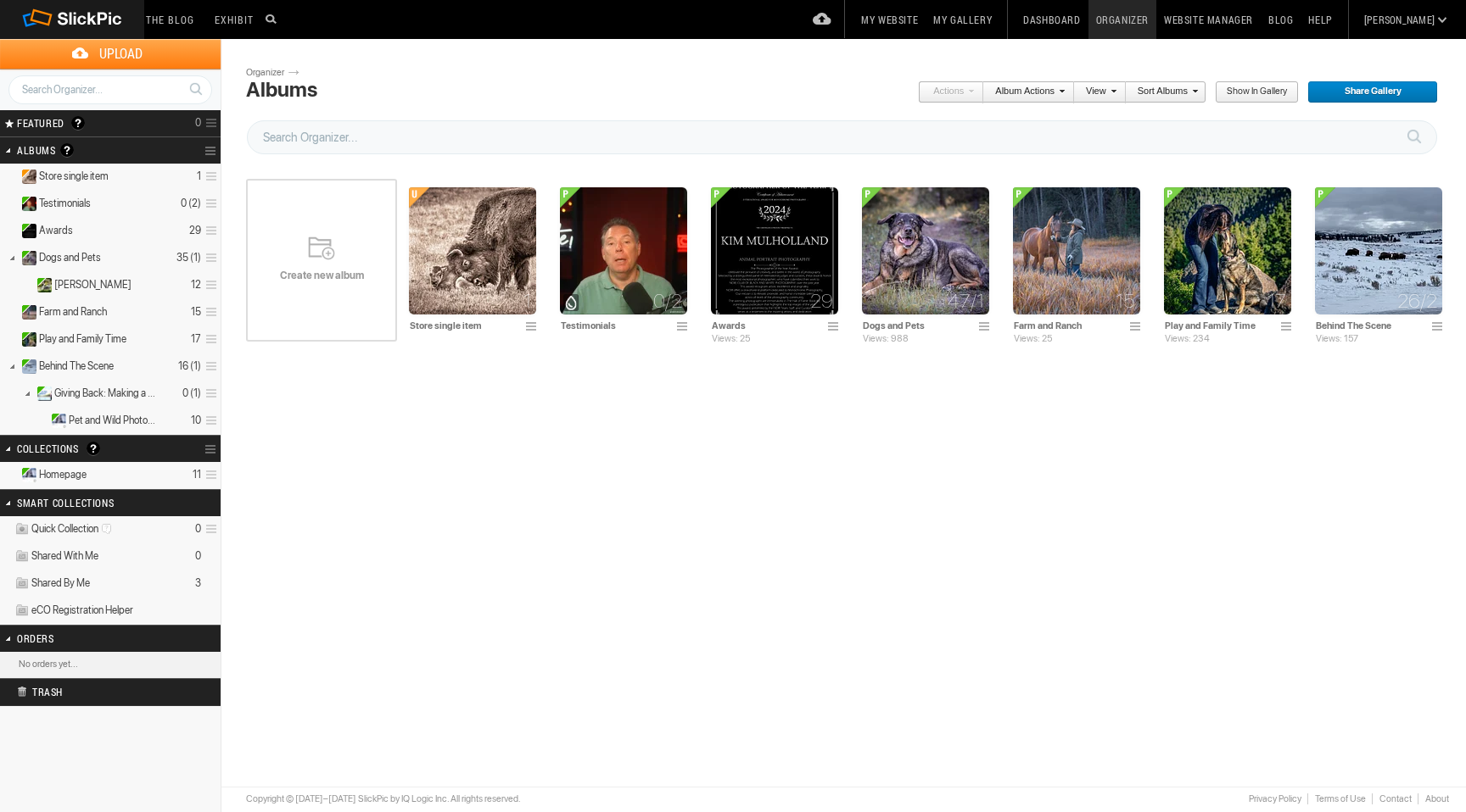
click at [320, 269] on span "Create new album" at bounding box center [322, 276] width 151 height 14
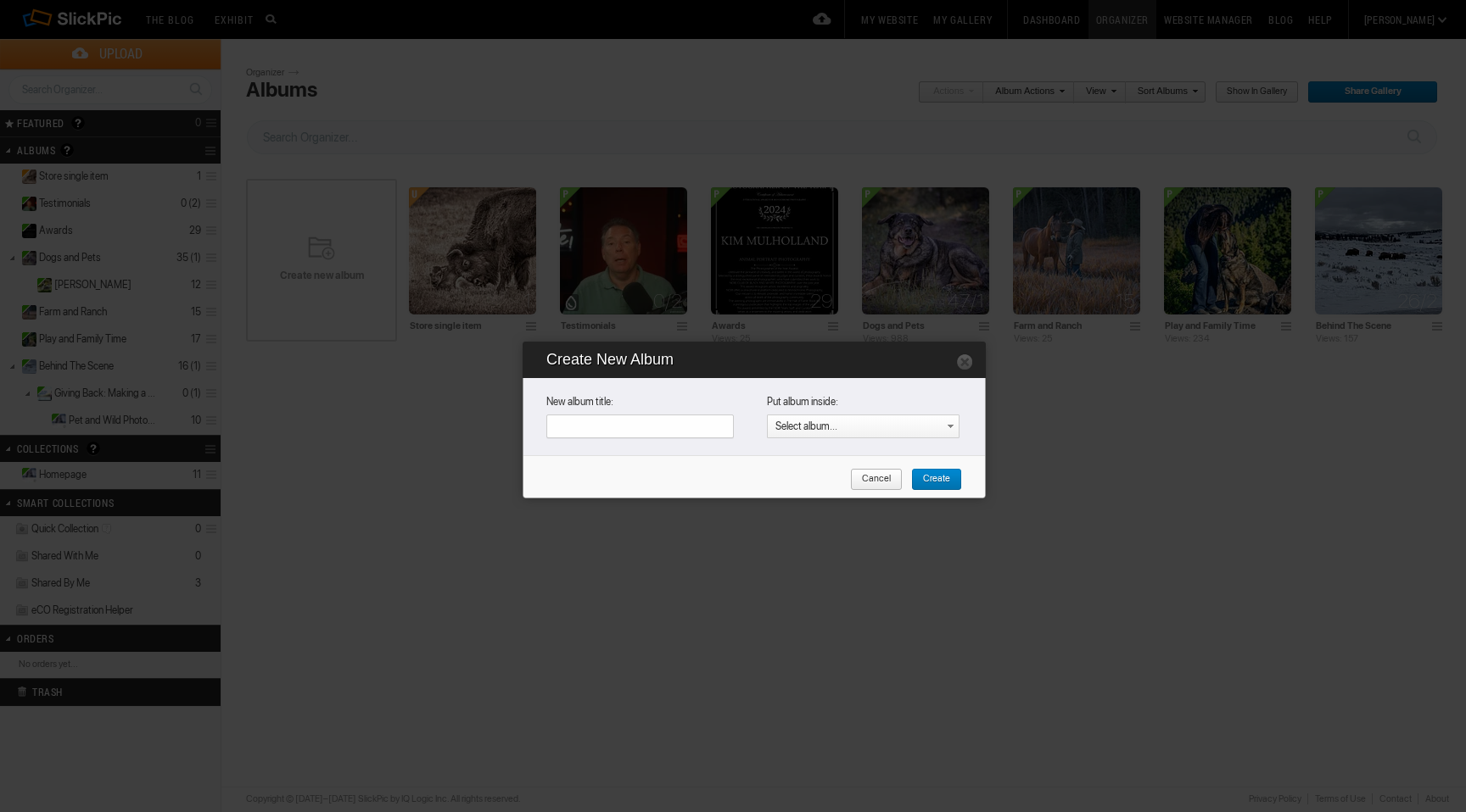
click at [875, 473] on span "Cancel" at bounding box center [870, 479] width 41 height 22
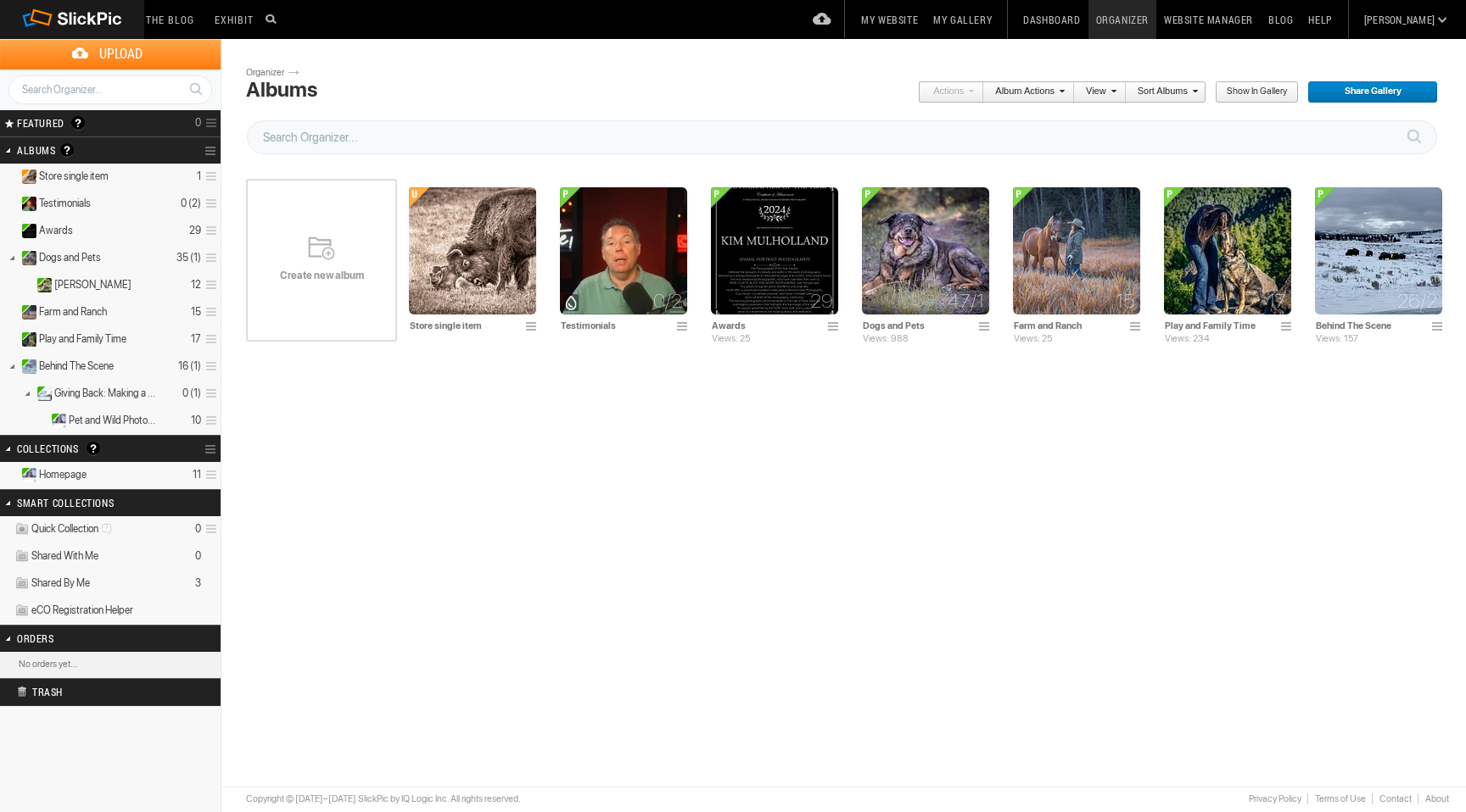
click at [1156, 23] on link "Organizer" at bounding box center [1122, 19] width 68 height 39
click at [911, 278] on img at bounding box center [926, 251] width 127 height 127
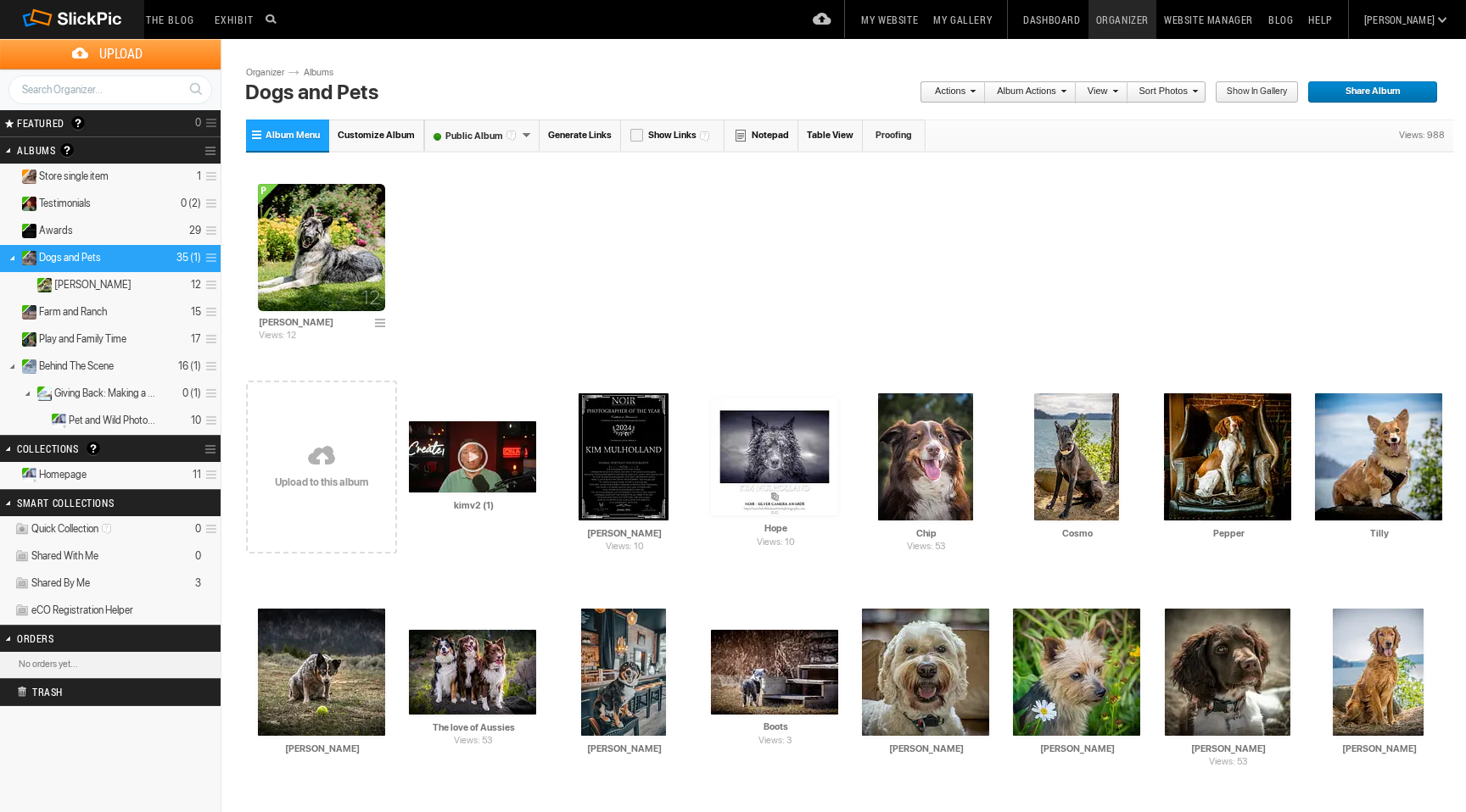
click at [321, 454] on link at bounding box center [322, 457] width 151 height 196
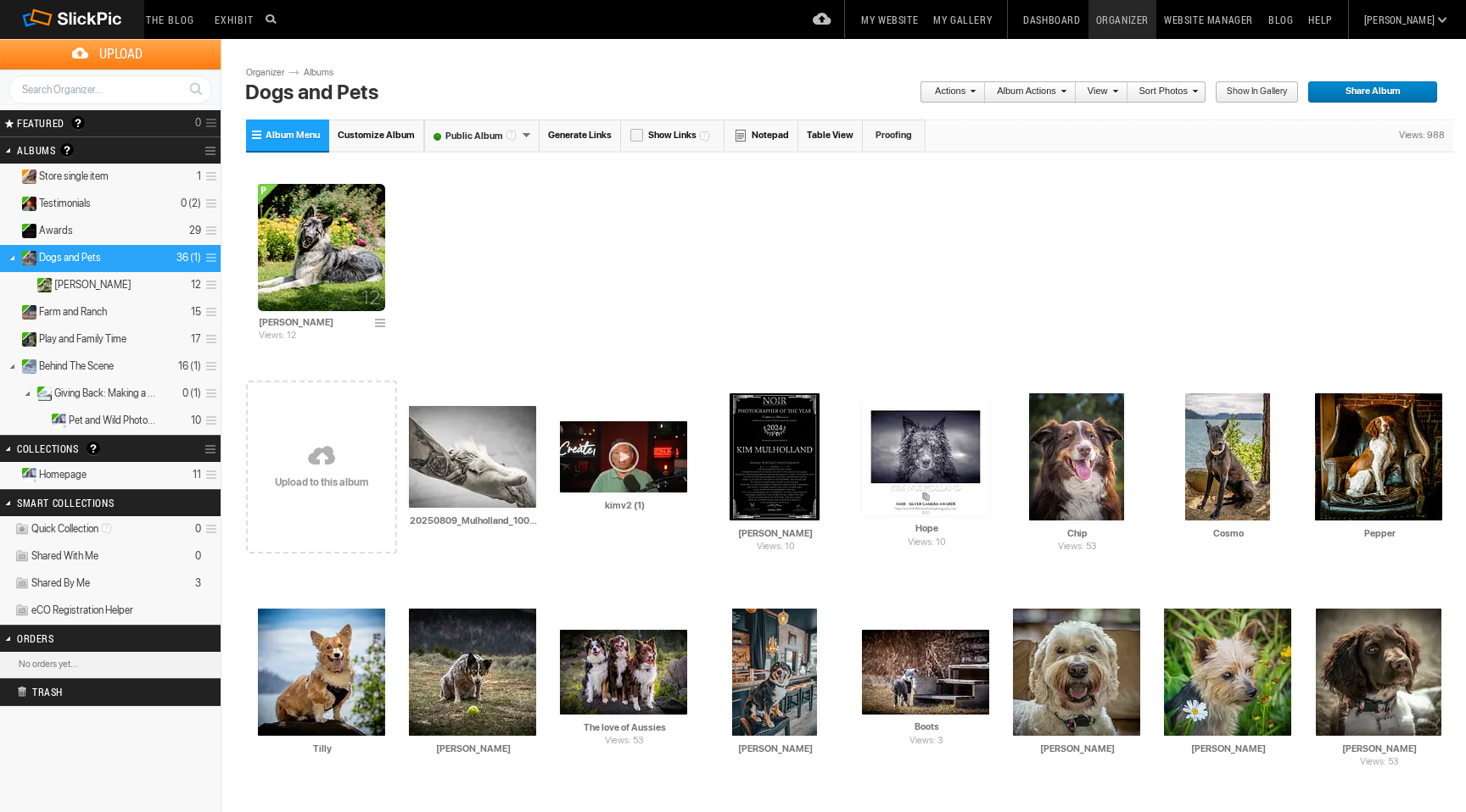
click at [318, 454] on link at bounding box center [322, 457] width 151 height 196
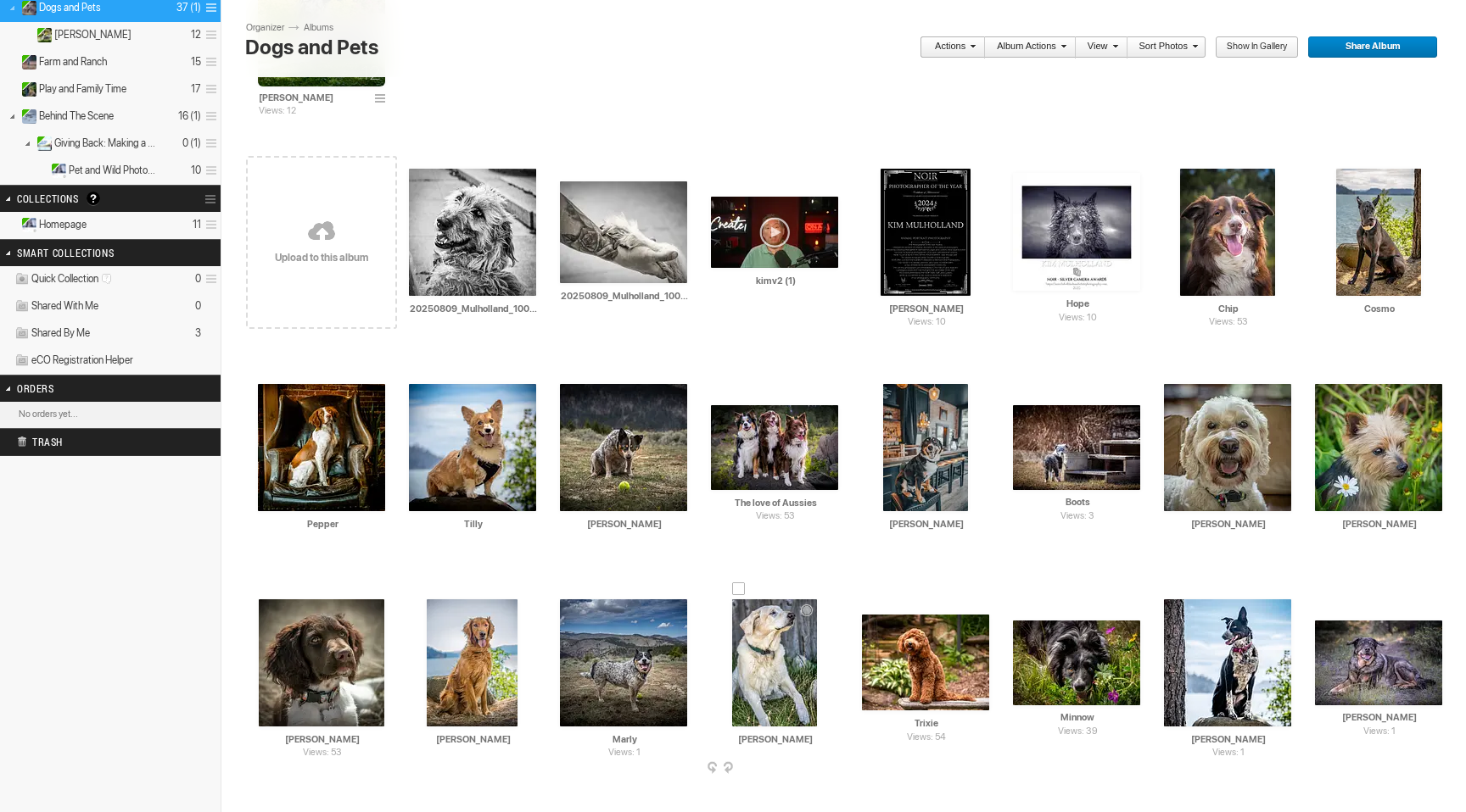
scroll to position [167, 0]
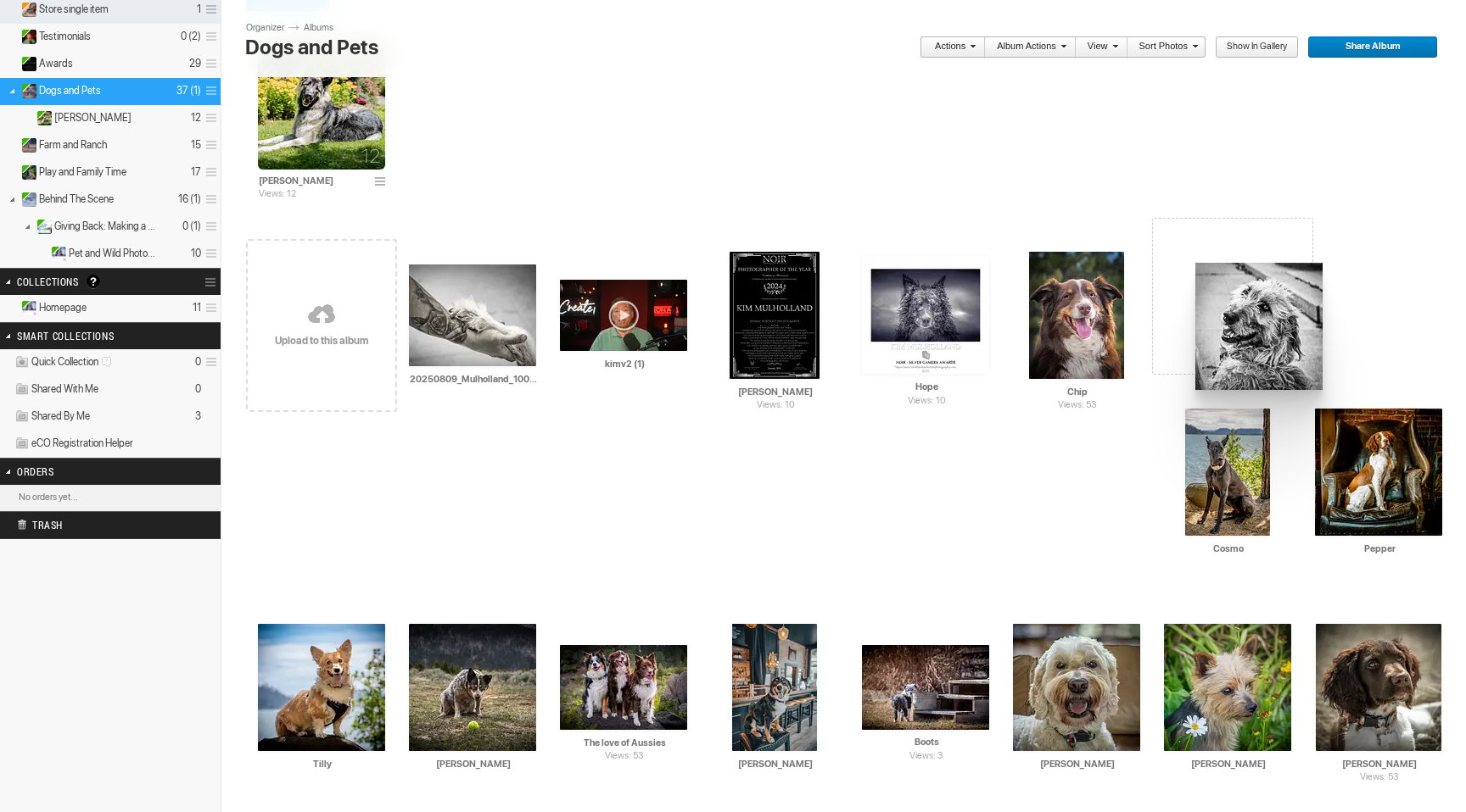
drag, startPoint x: 472, startPoint y: 328, endPoint x: 1146, endPoint y: 240, distance: 679.7
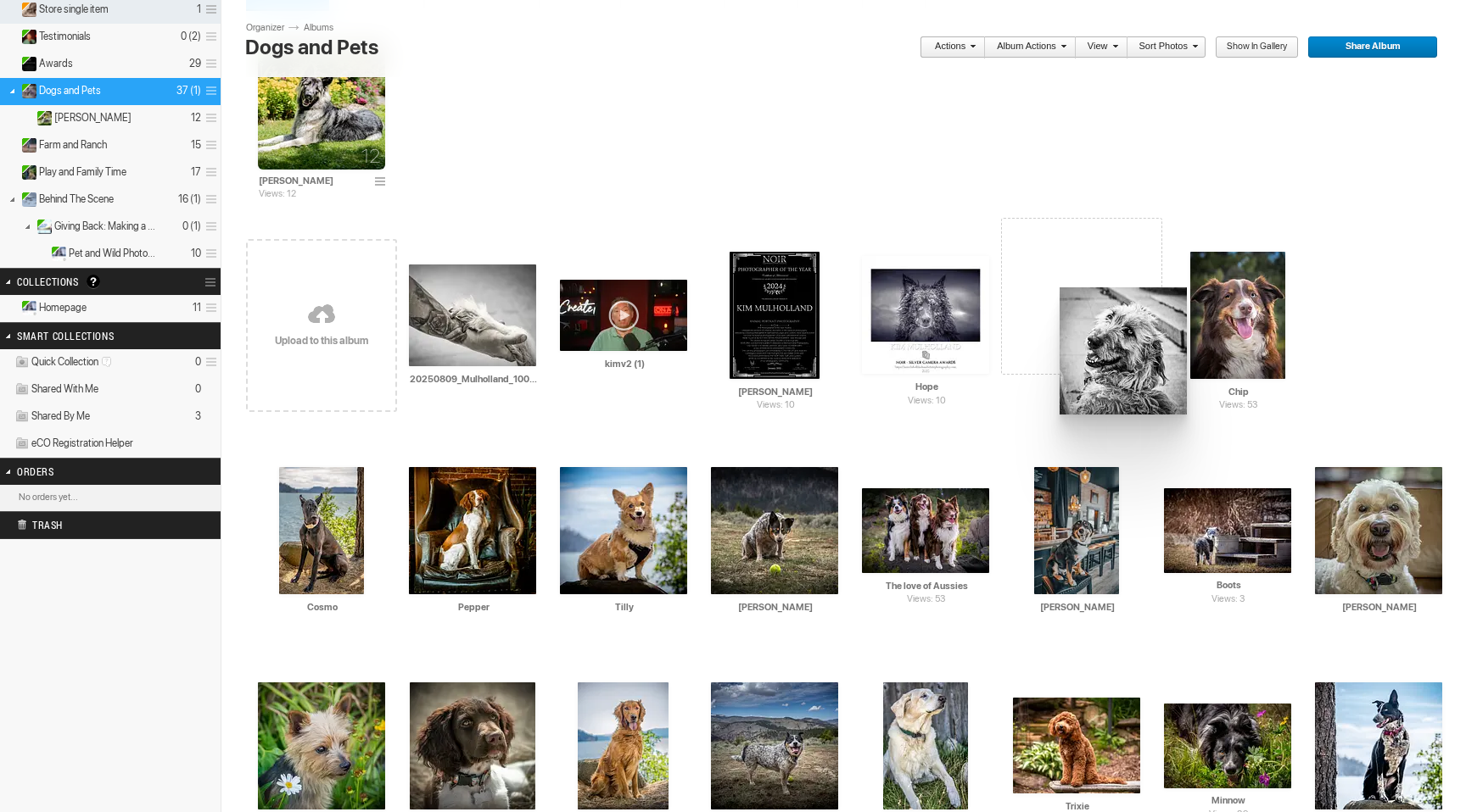
drag, startPoint x: 1234, startPoint y: 305, endPoint x: 1030, endPoint y: 259, distance: 209.1
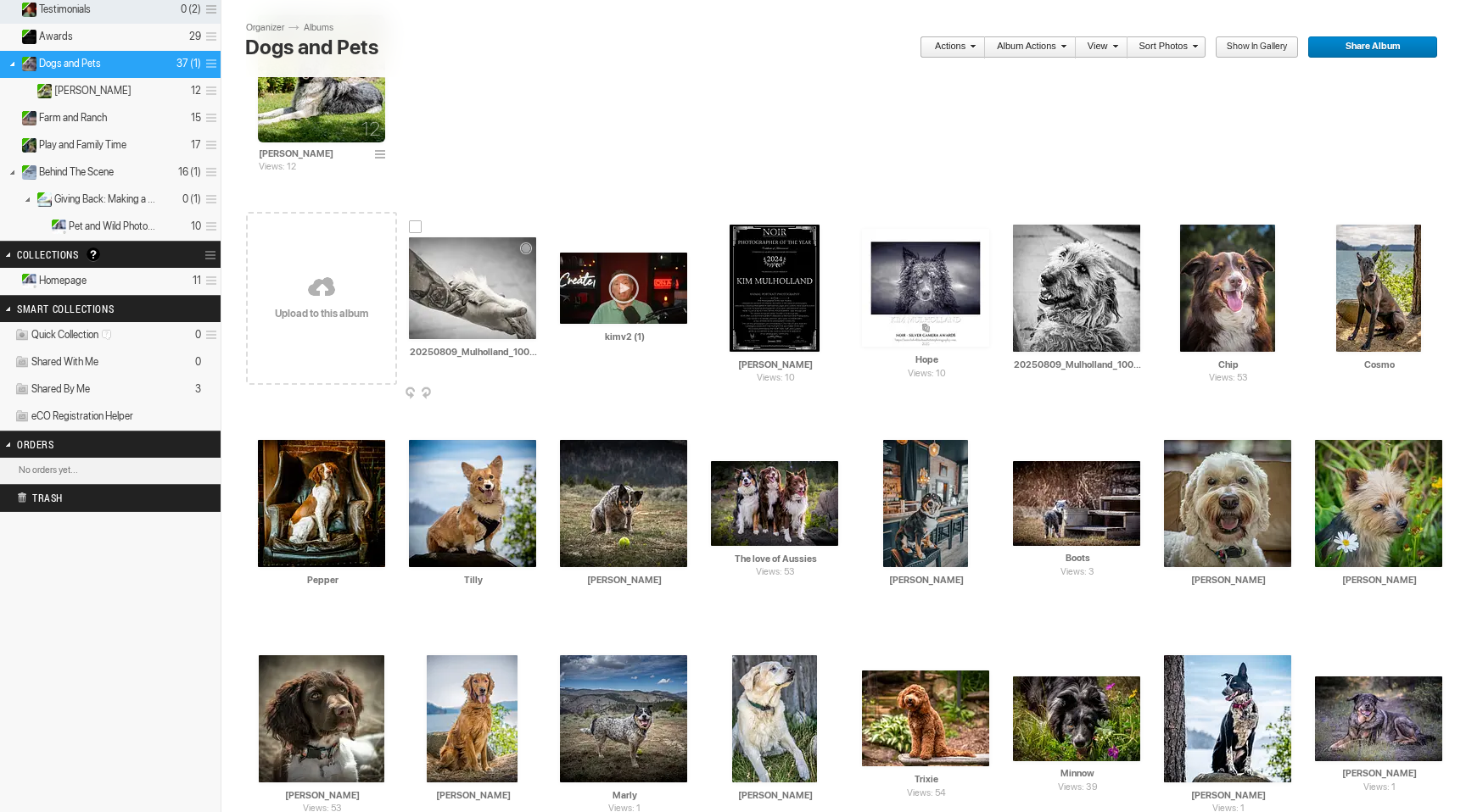
scroll to position [199, 0]
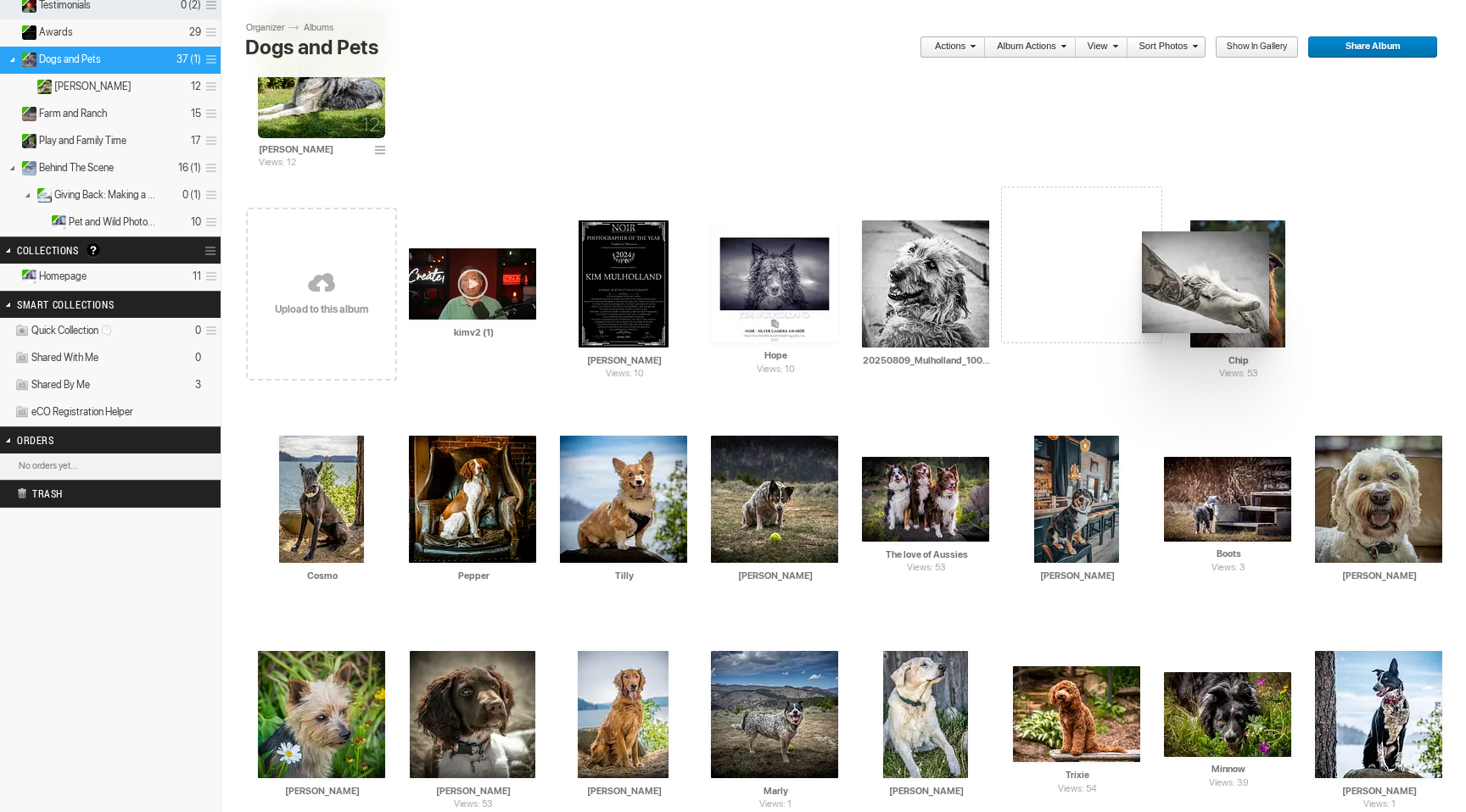
drag, startPoint x: 468, startPoint y: 261, endPoint x: 1140, endPoint y: 231, distance: 672.7
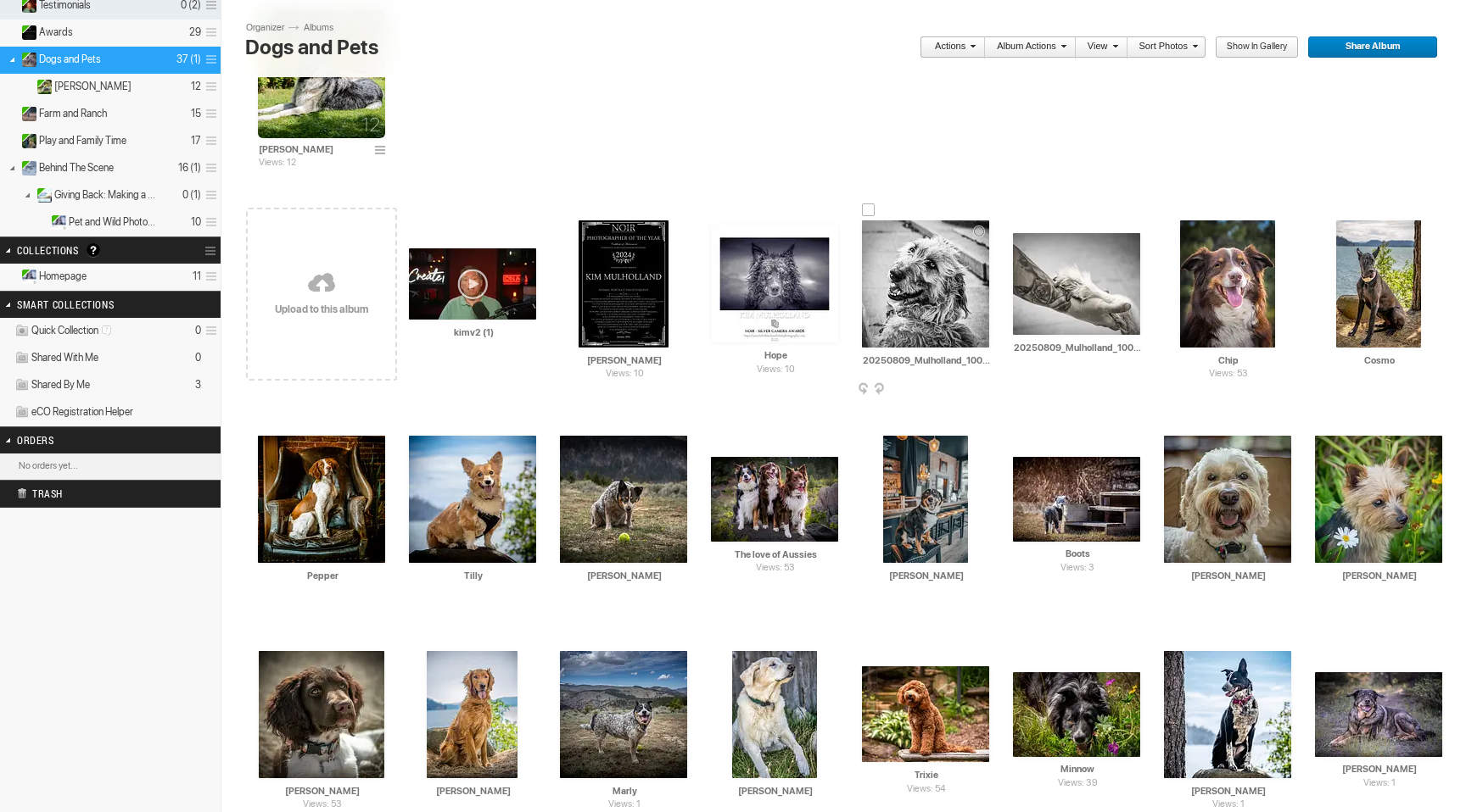
click at [981, 362] on input "20250809_Mulholland_1000622_LuminarNeo-edit" at bounding box center [927, 359] width 129 height 15
click at [989, 358] on input "20250809_0622_LuminarNeo-edit" at bounding box center [927, 359] width 129 height 15
click at [966, 361] on input "20250809_o-edit" at bounding box center [927, 359] width 129 height 15
type input "2"
type input "A Day at the [GEOGRAPHIC_DATA]"
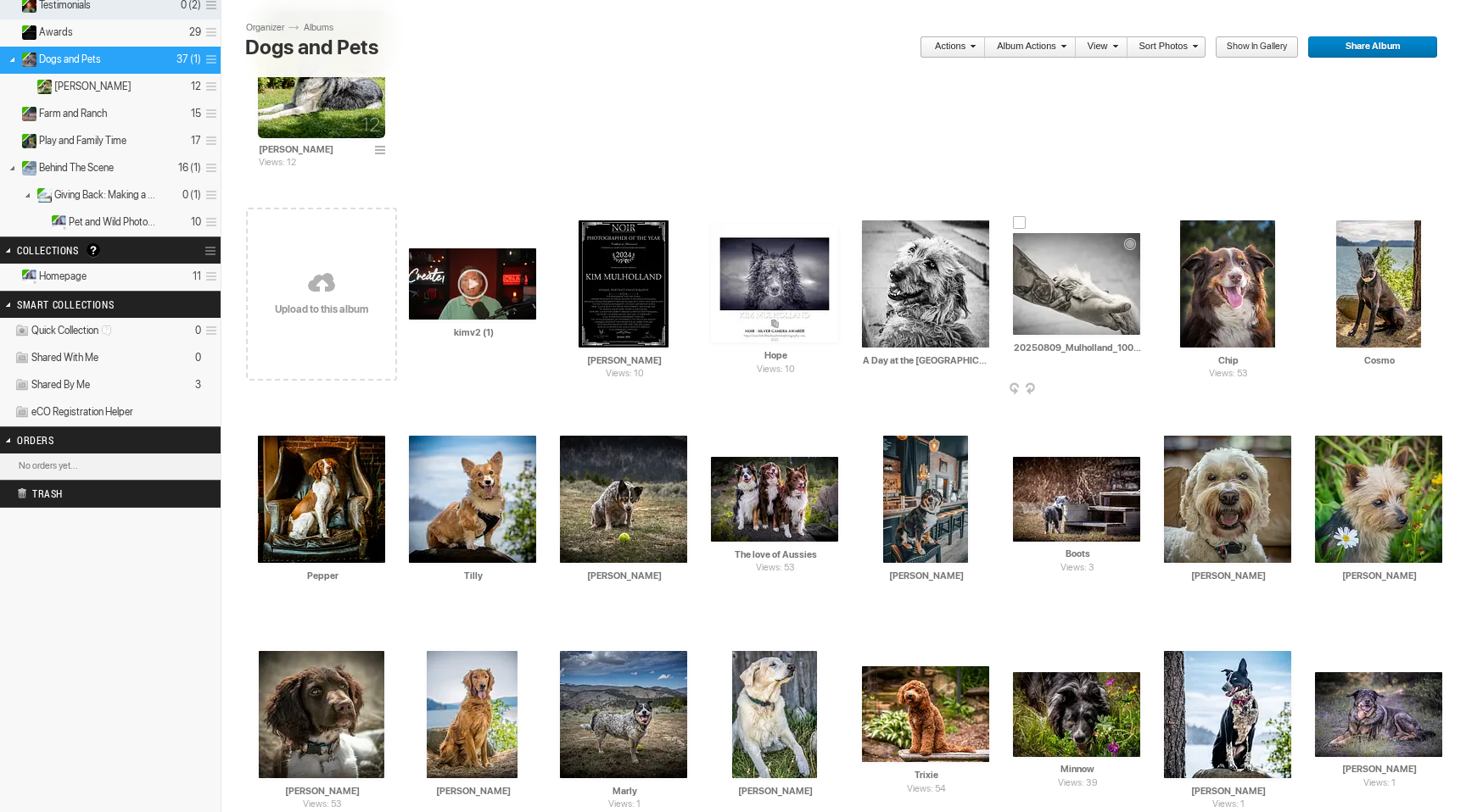
click at [1137, 346] on input "20250809_Mulholland_1000619_LuminarNeo-edit_0" at bounding box center [1078, 346] width 129 height 15
click at [1137, 346] on input "20250809_619_LuminarNeo-edit_0" at bounding box center [1078, 346] width 129 height 15
click at [1115, 349] on input "20250-edit_0" at bounding box center [1078, 346] width 129 height 15
type input "2"
type input "Special Bond"
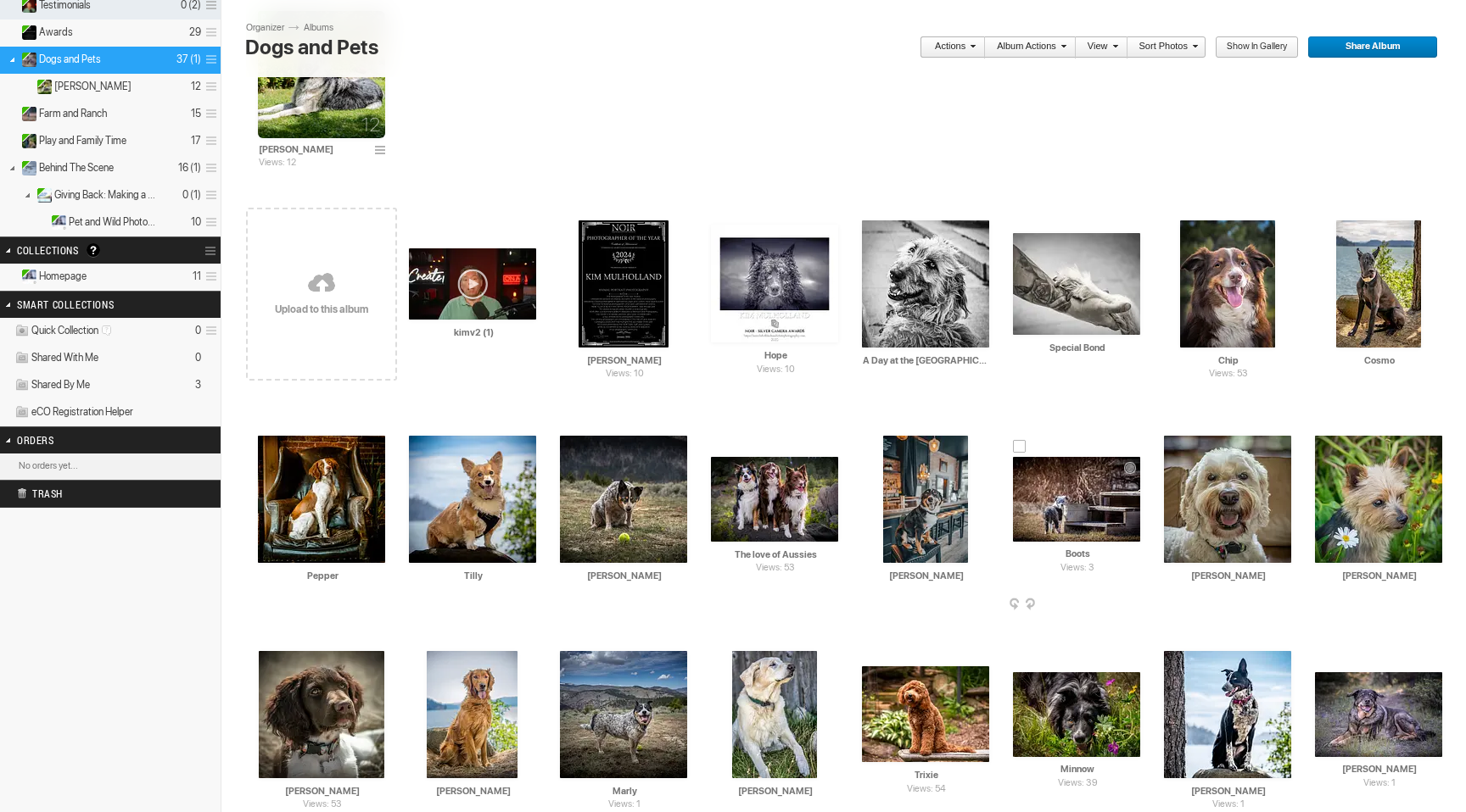
click at [1135, 403] on td "Views: 3 AI Boots HTML: Direct: Forum: Photo ID: 22388547 More..." at bounding box center [1077, 499] width 127 height 195
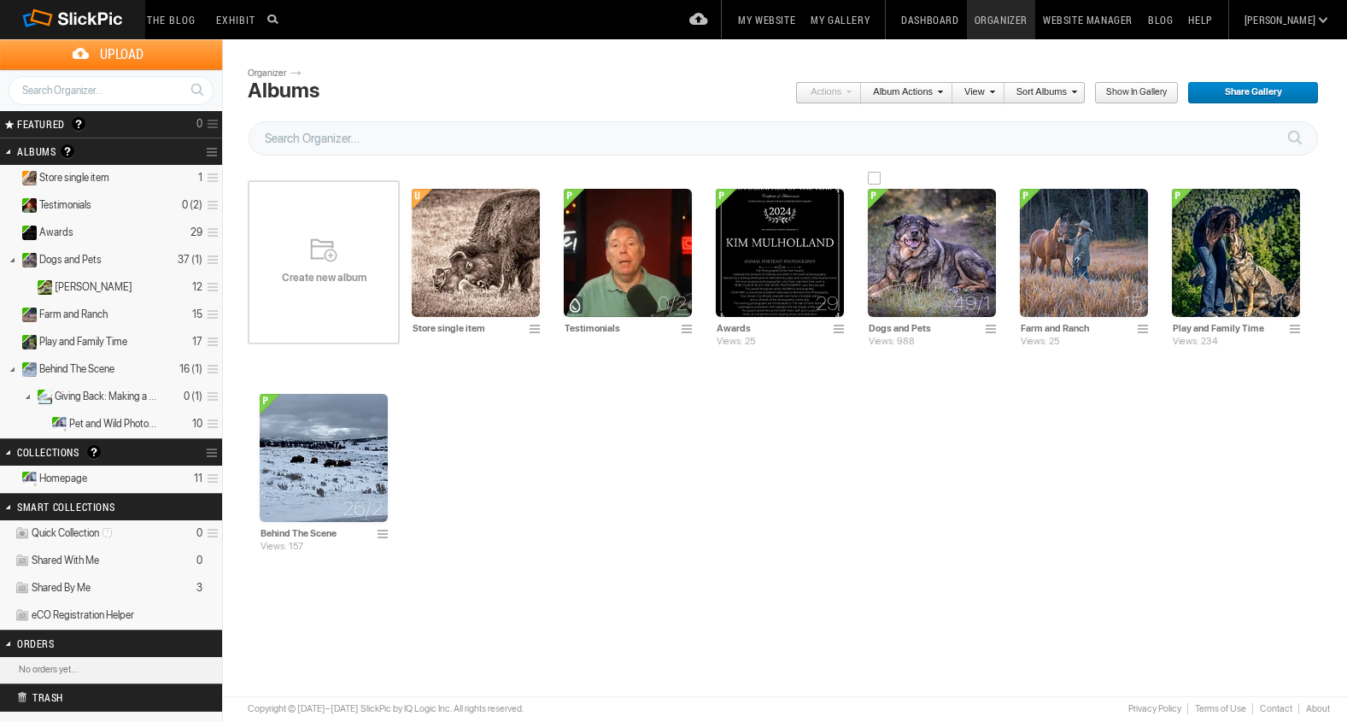
click at [927, 286] on img at bounding box center [932, 253] width 128 height 128
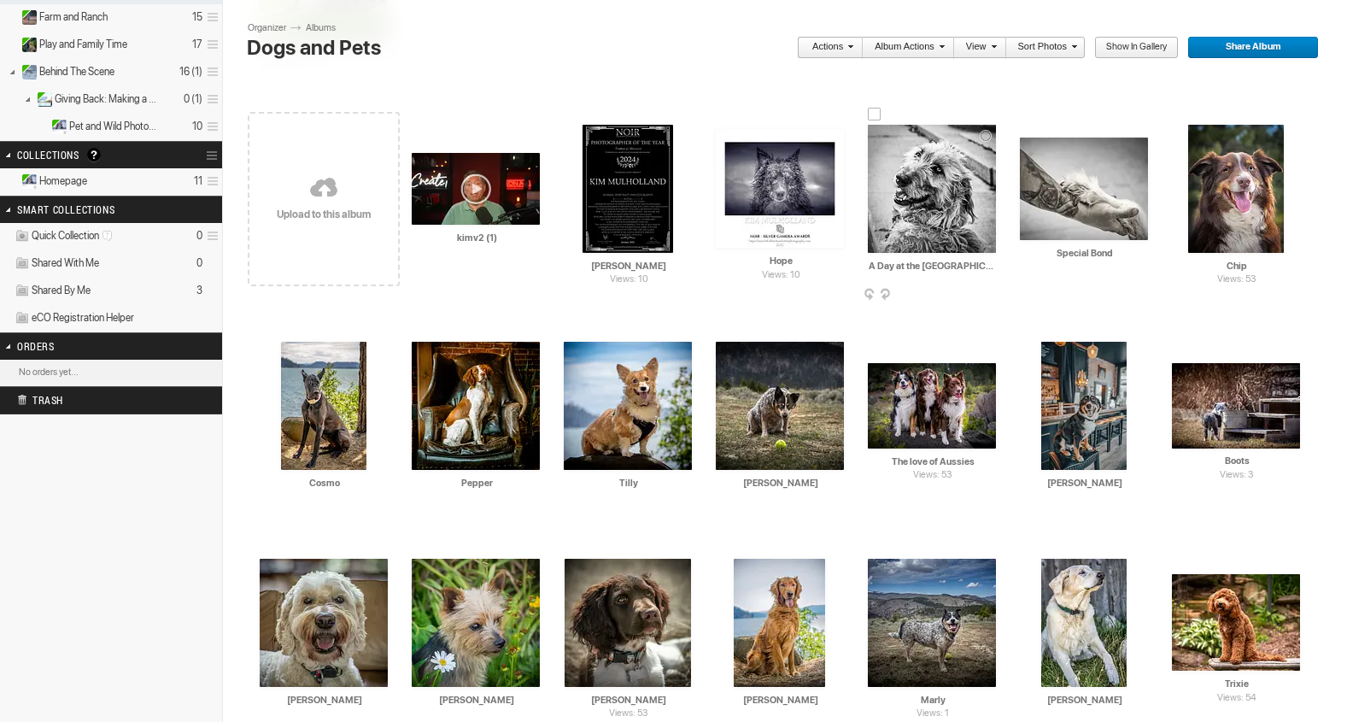
scroll to position [299, 0]
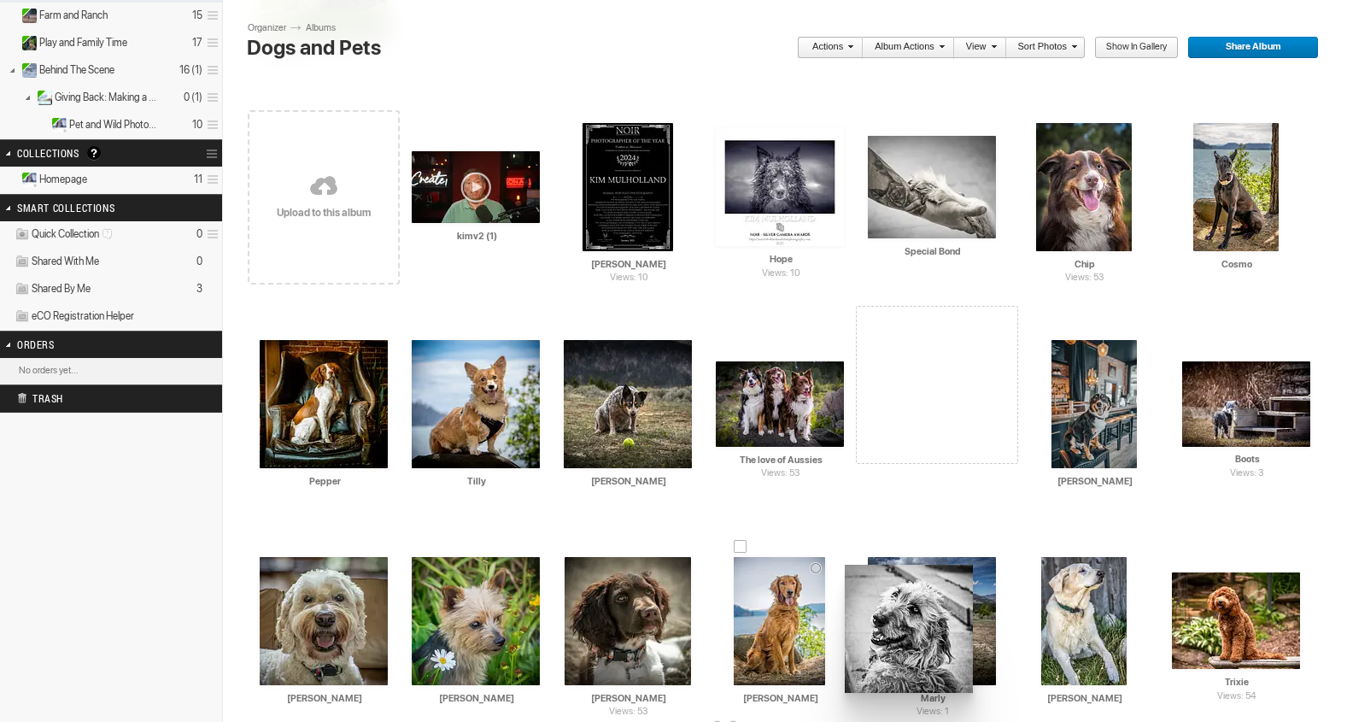
drag, startPoint x: 925, startPoint y: 239, endPoint x: 844, endPoint y: 564, distance: 334.5
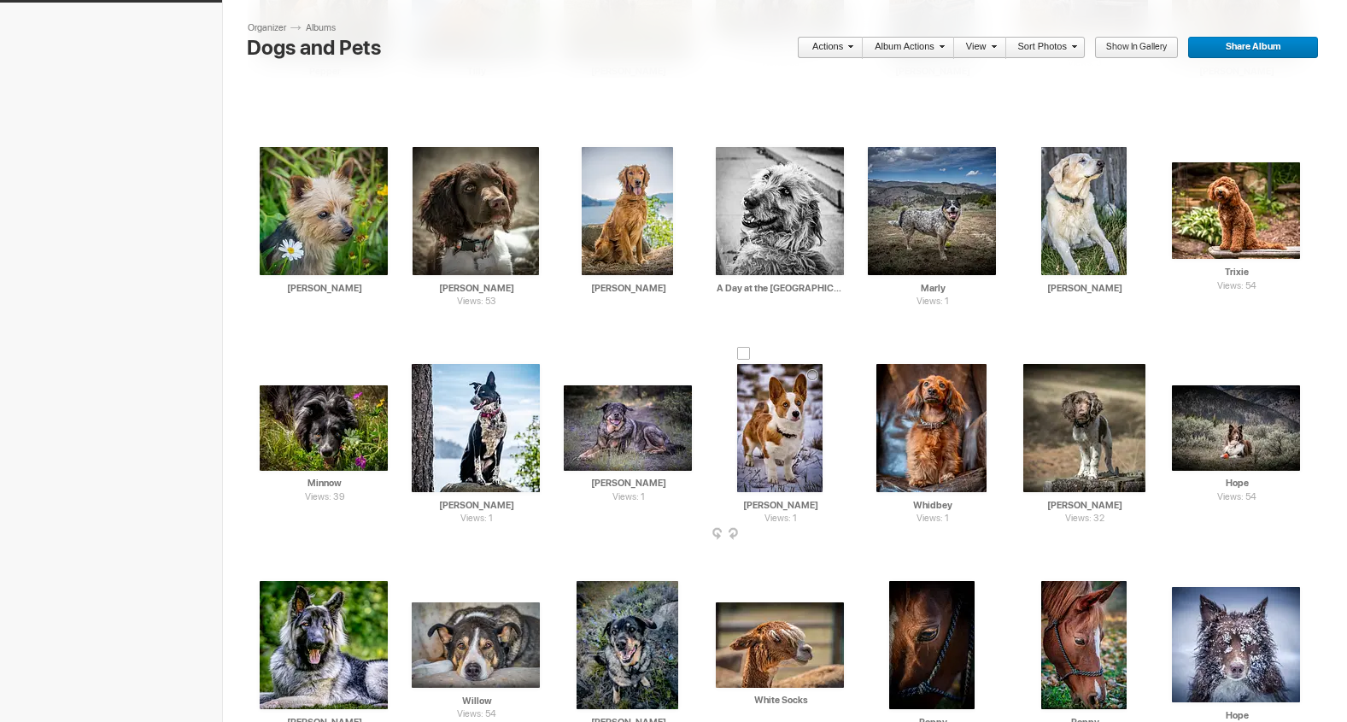
scroll to position [714, 0]
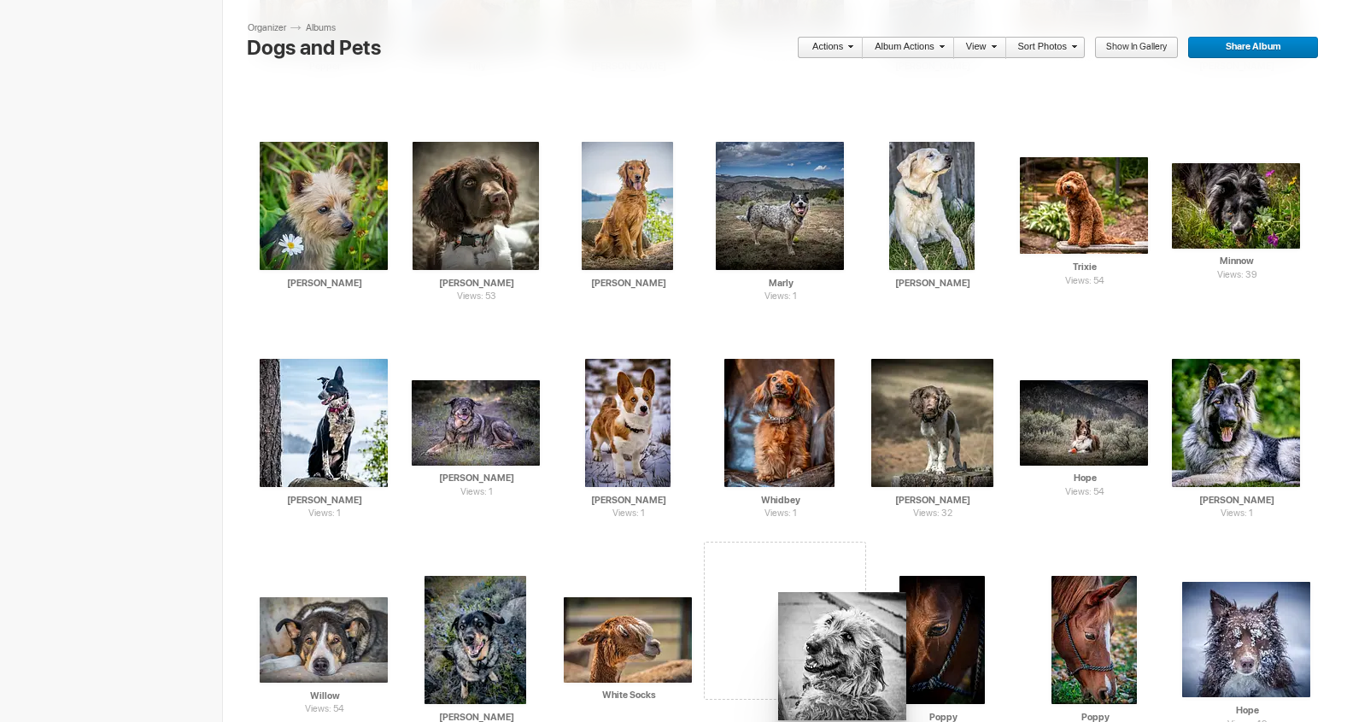
drag, startPoint x: 787, startPoint y: 203, endPoint x: 775, endPoint y: 591, distance: 387.9
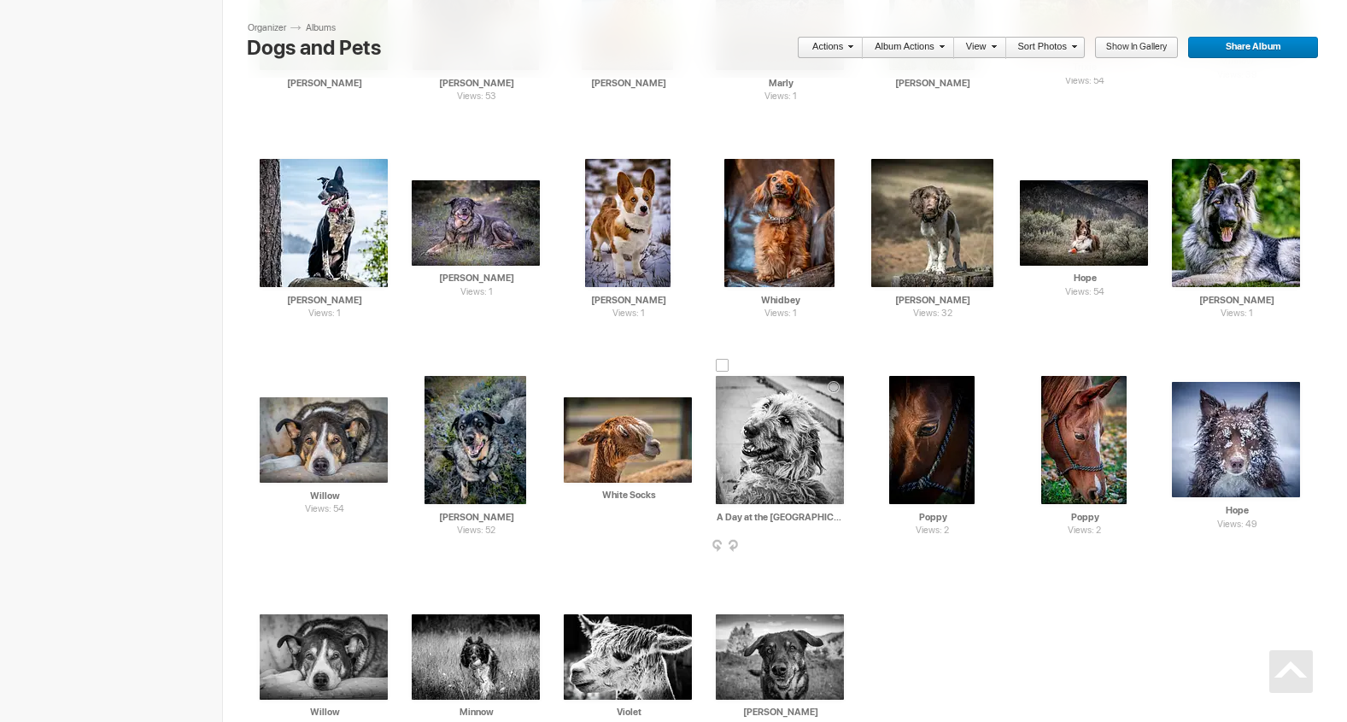
scroll to position [1044, 0]
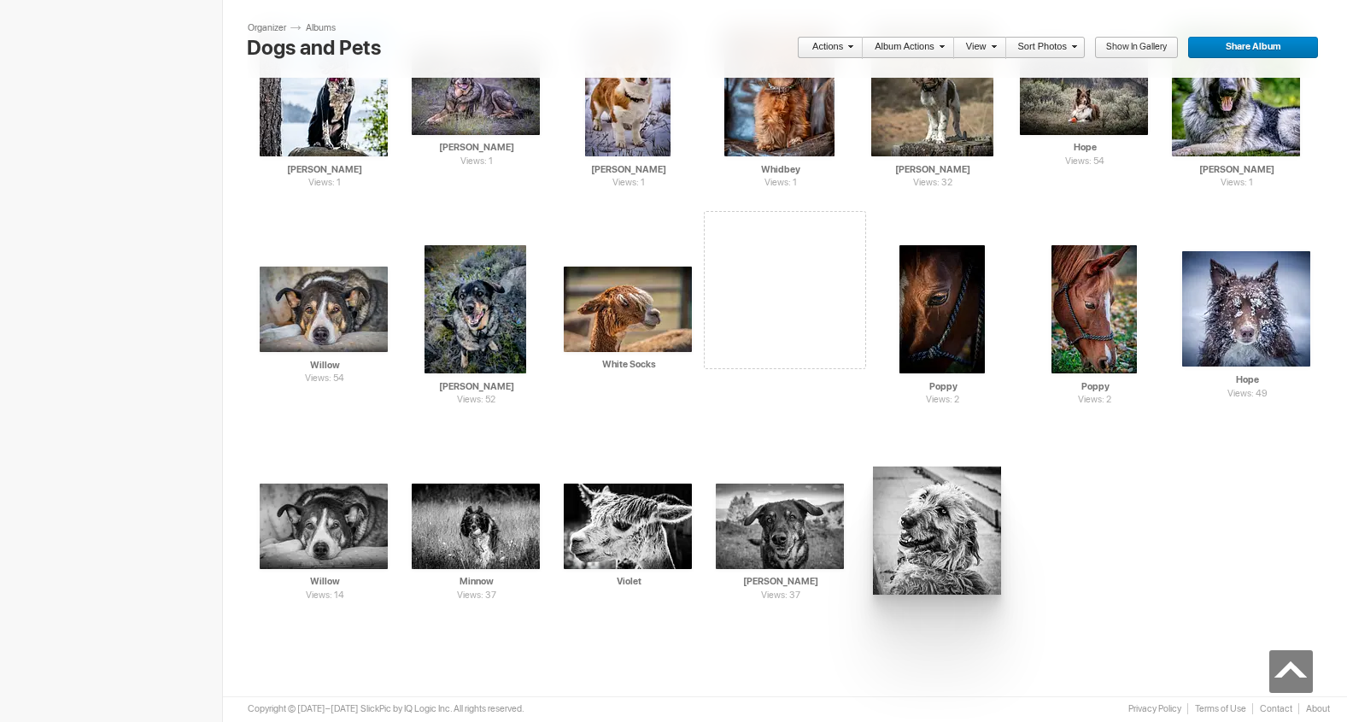
drag, startPoint x: 784, startPoint y: 289, endPoint x: 871, endPoint y: 466, distance: 197.1
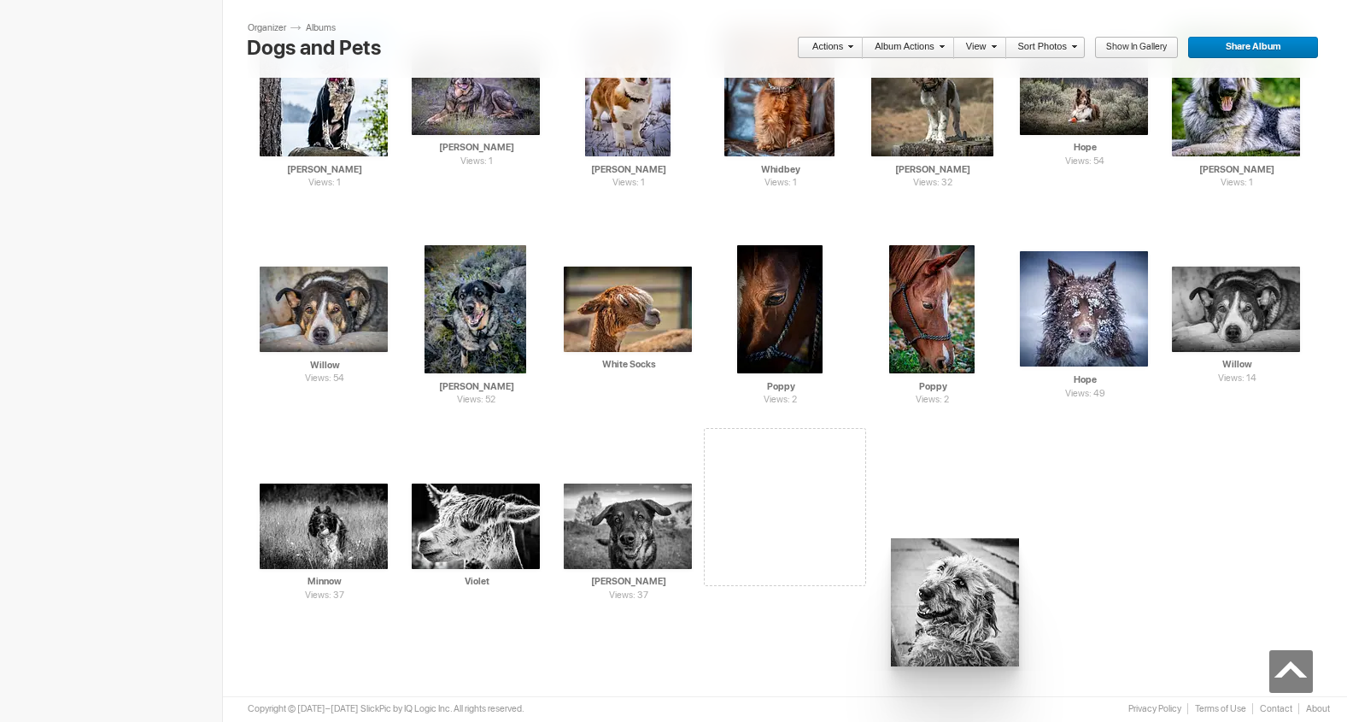
drag, startPoint x: 792, startPoint y: 345, endPoint x: 888, endPoint y: 537, distance: 215.0
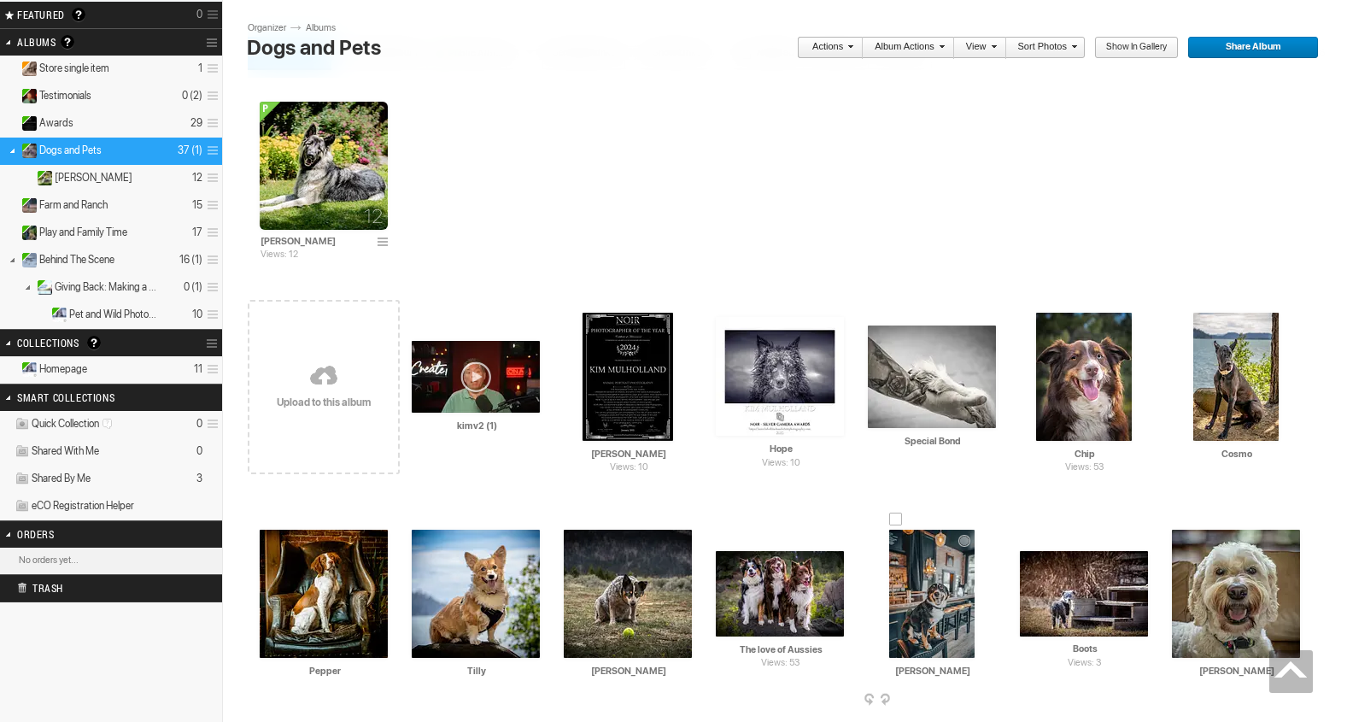
scroll to position [0, 0]
